Goal: Use online tool/utility

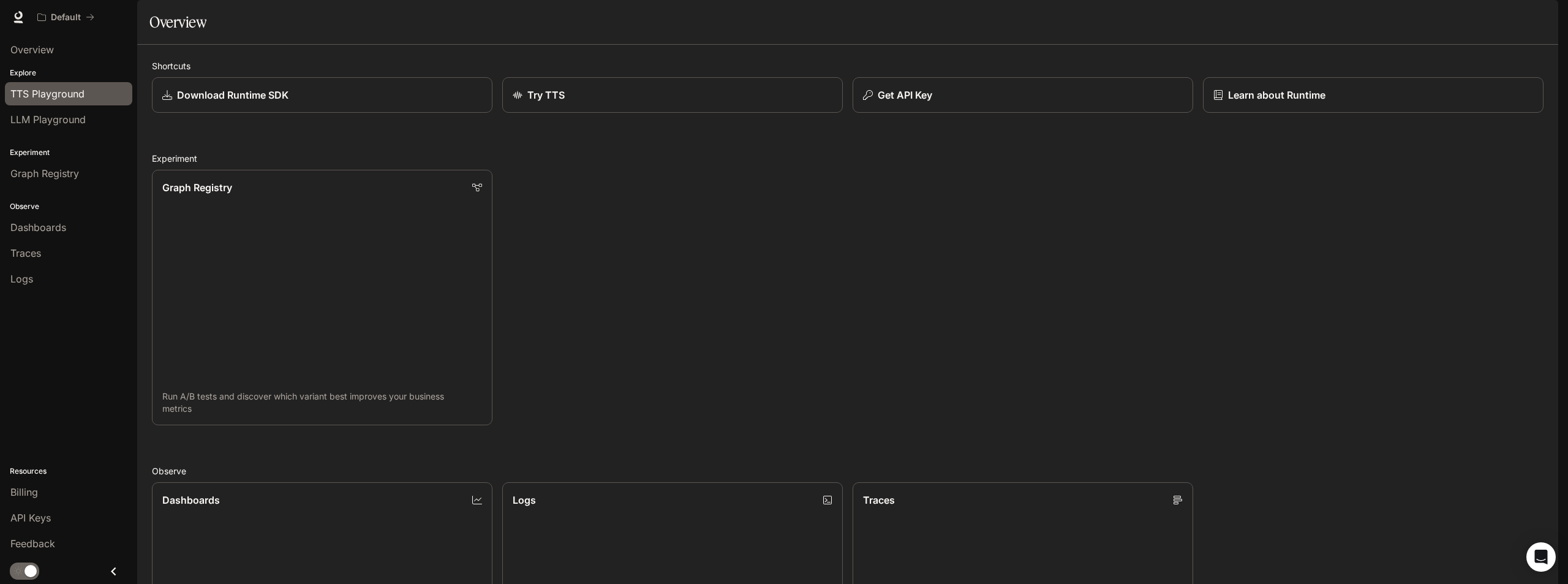
click at [49, 92] on span "TTS Playground" at bounding box center [47, 94] width 74 height 15
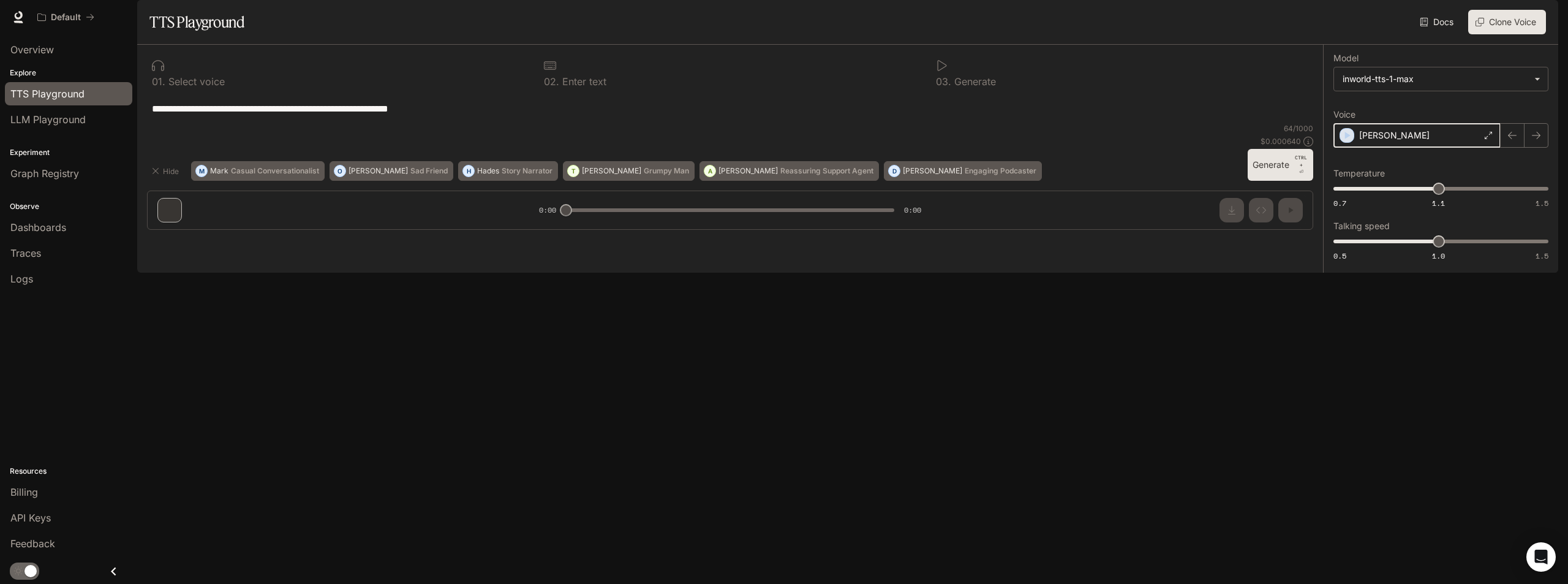
click at [1345, 139] on icon "button" at bounding box center [1348, 135] width 6 height 7
click at [1481, 139] on icon at bounding box center [1484, 135] width 7 height 7
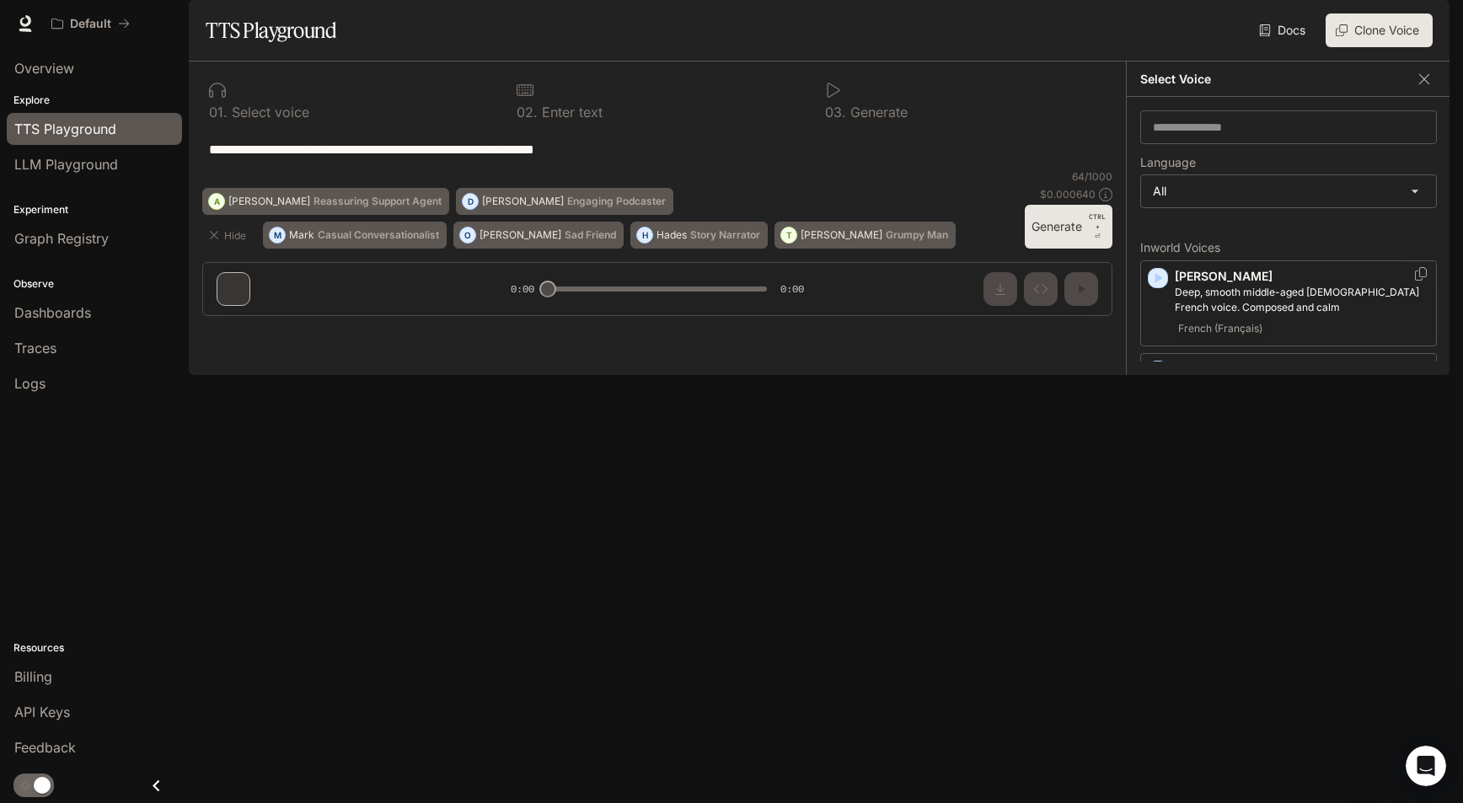
click at [1161, 287] on icon "button" at bounding box center [1157, 278] width 17 height 17
click at [1154, 379] on icon "button" at bounding box center [1157, 370] width 17 height 17
click at [792, 169] on div "**********" at bounding box center [657, 149] width 910 height 40
